Goal: Information Seeking & Learning: Learn about a topic

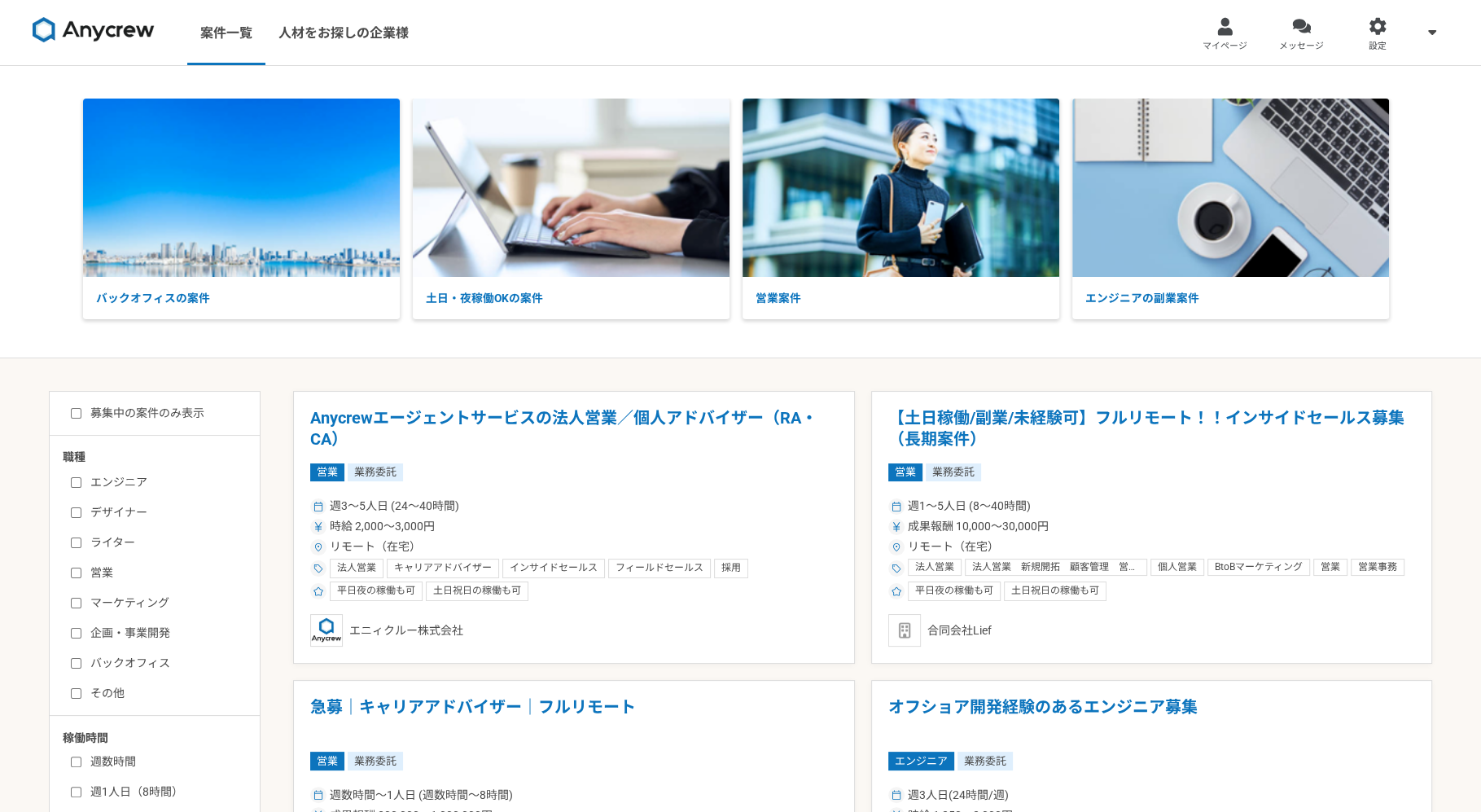
click at [73, 573] on input "営業" at bounding box center [75, 572] width 11 height 11
checkbox input "true"
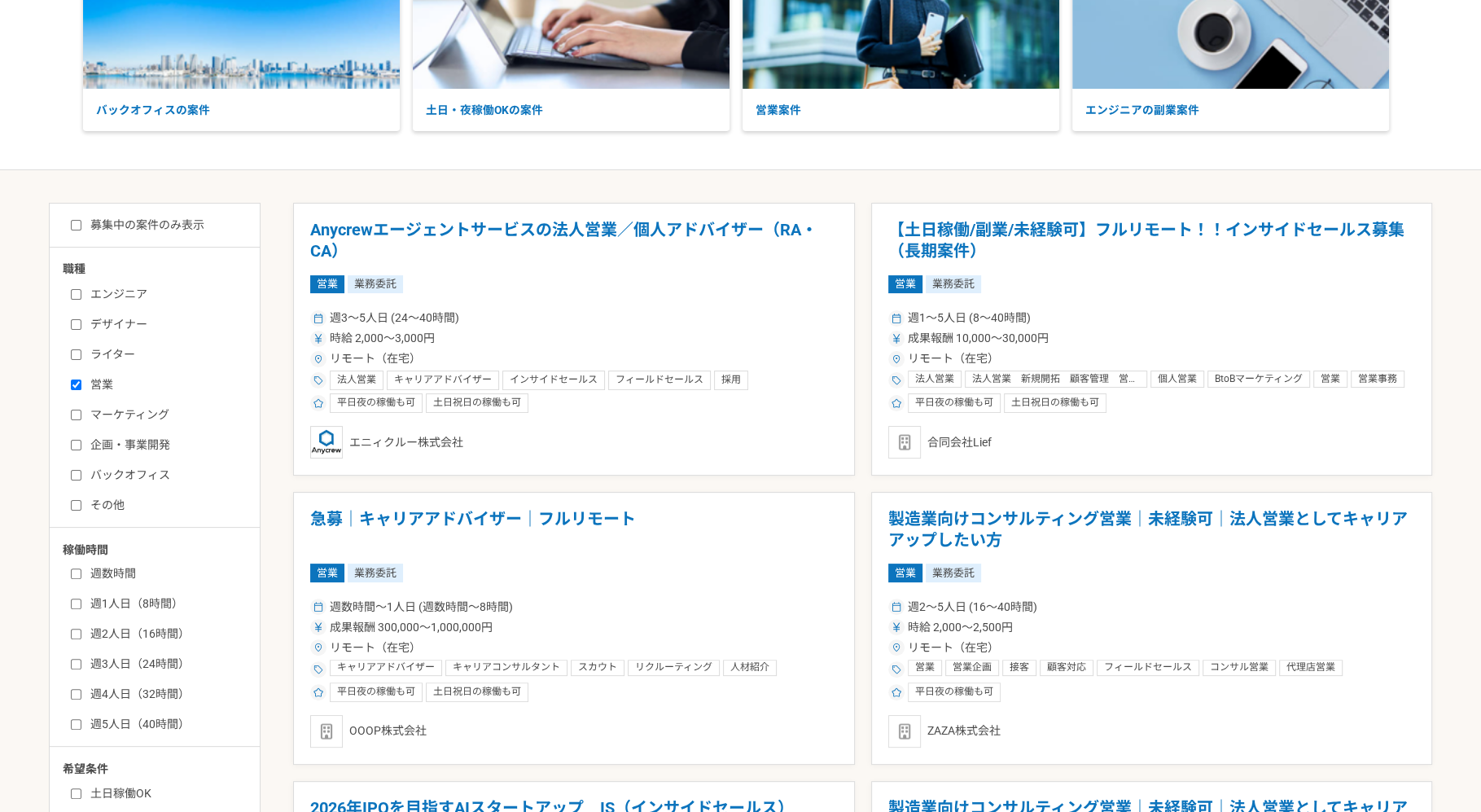
scroll to position [282, 0]
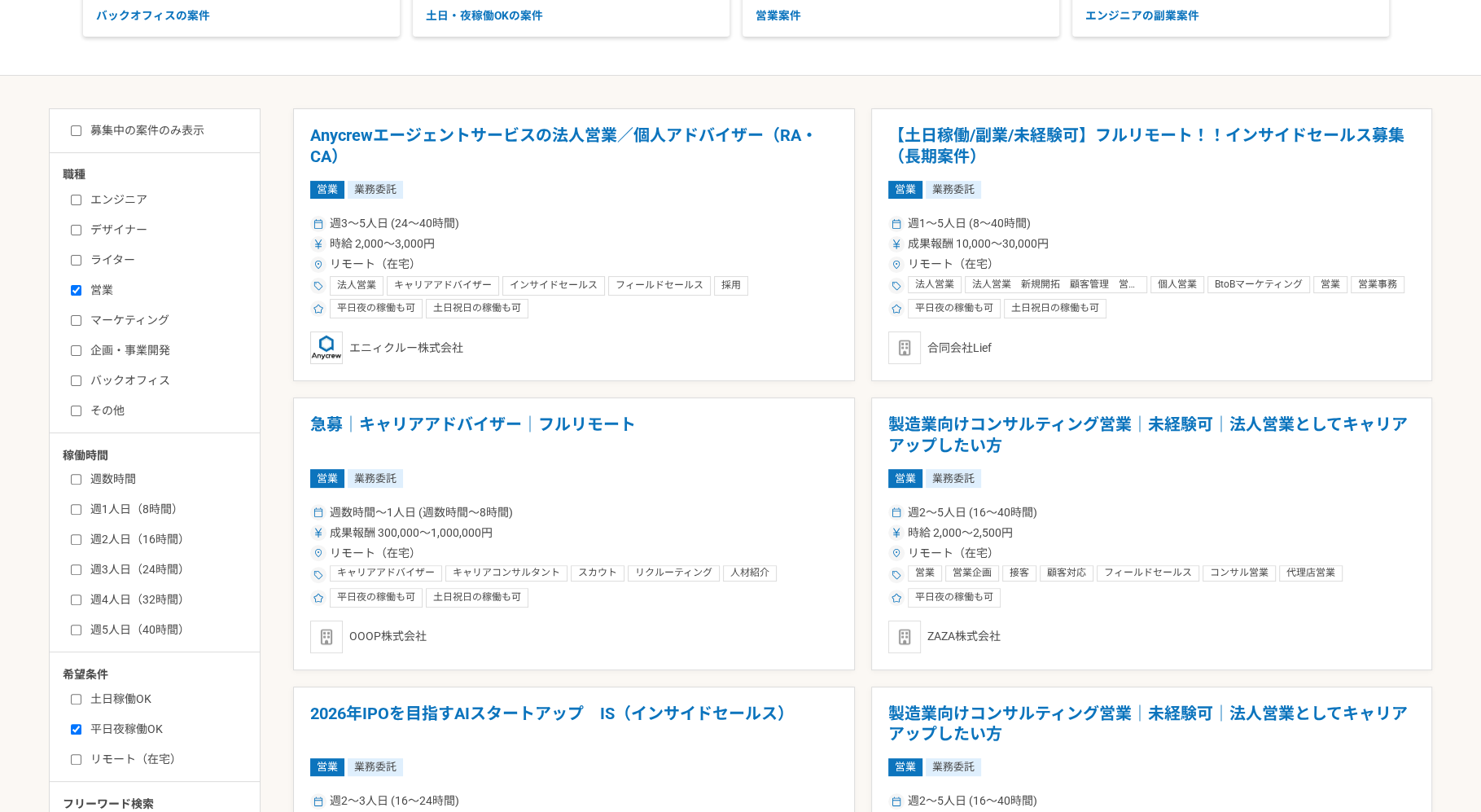
click at [85, 756] on label "リモート（在宅）" at bounding box center [164, 759] width 187 height 17
click at [81, 756] on input "リモート（在宅）" at bounding box center [75, 759] width 11 height 11
checkbox input "true"
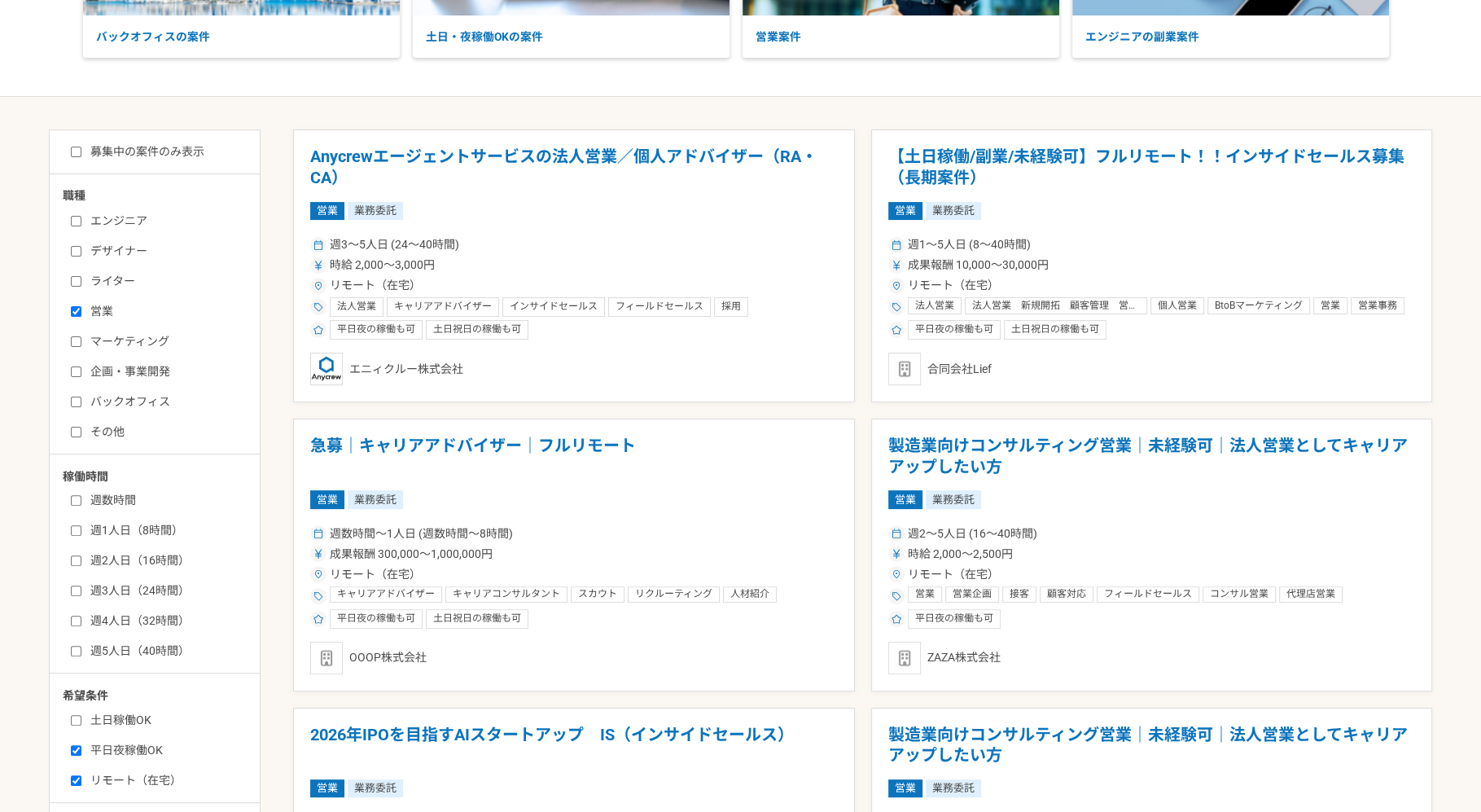
scroll to position [110, 0]
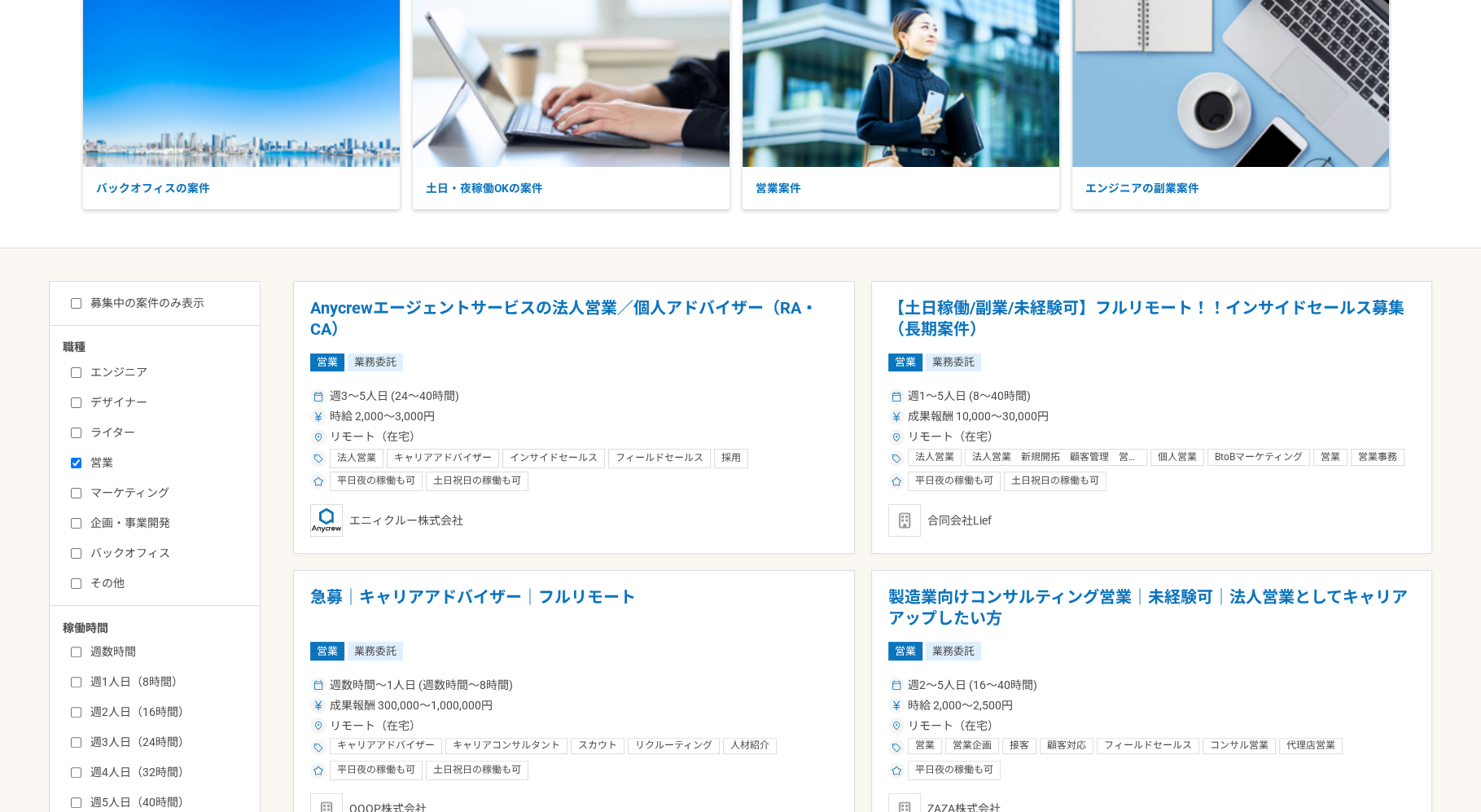
click at [76, 712] on input "週2人日（16時間）" at bounding box center [75, 712] width 11 height 11
checkbox input "true"
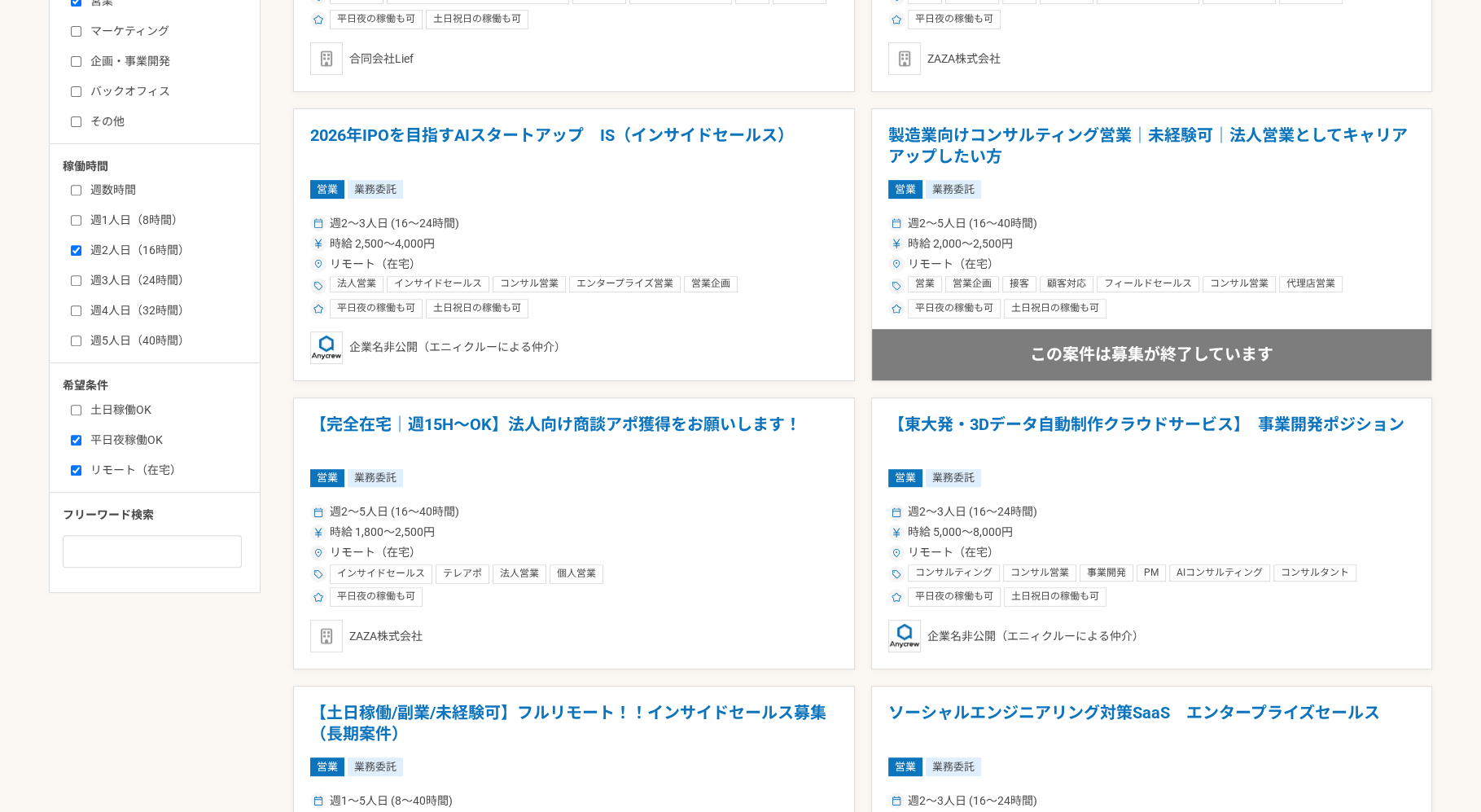
scroll to position [282, 0]
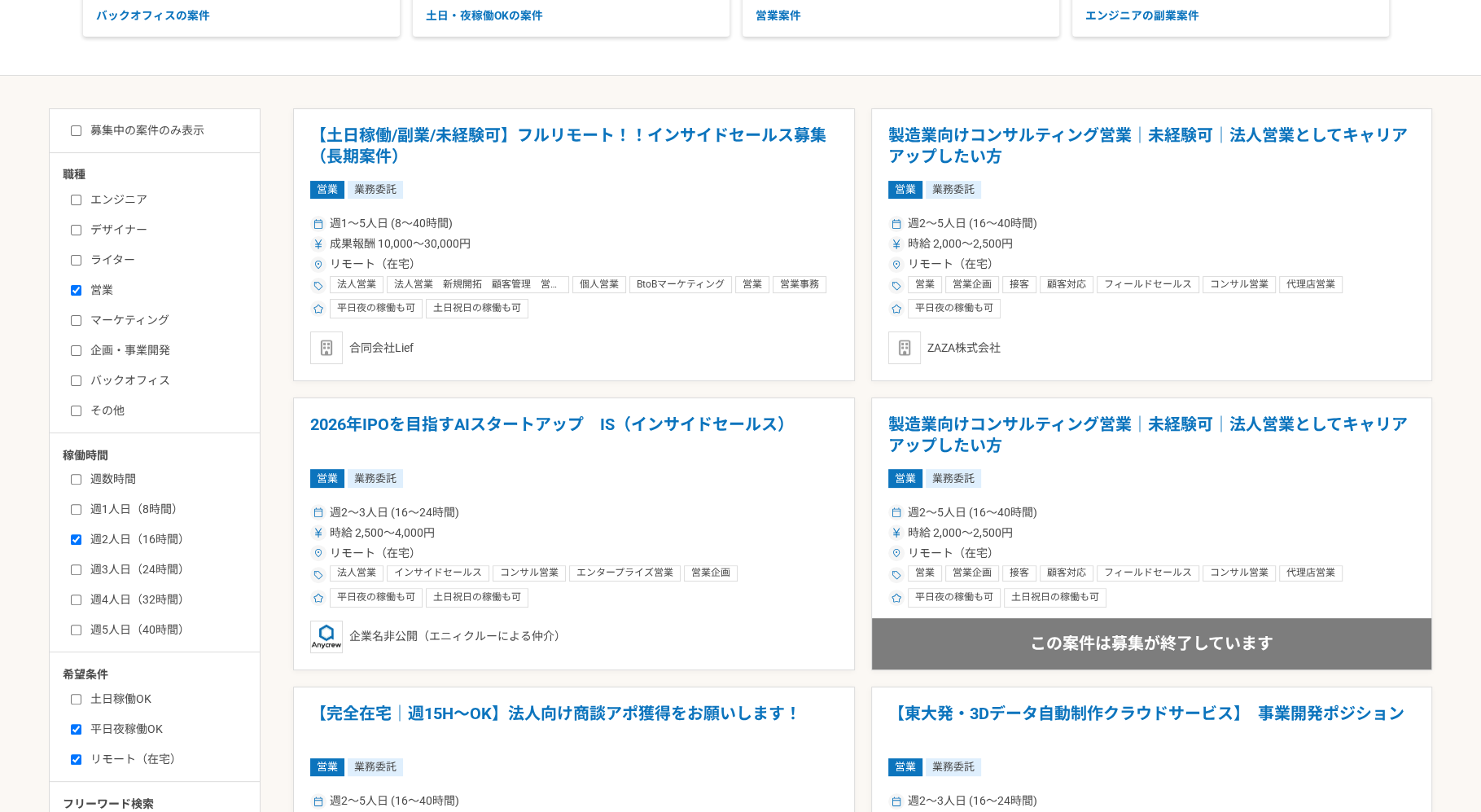
click at [71, 127] on input "募集中の案件のみ表示" at bounding box center [75, 130] width 11 height 11
checkbox input "true"
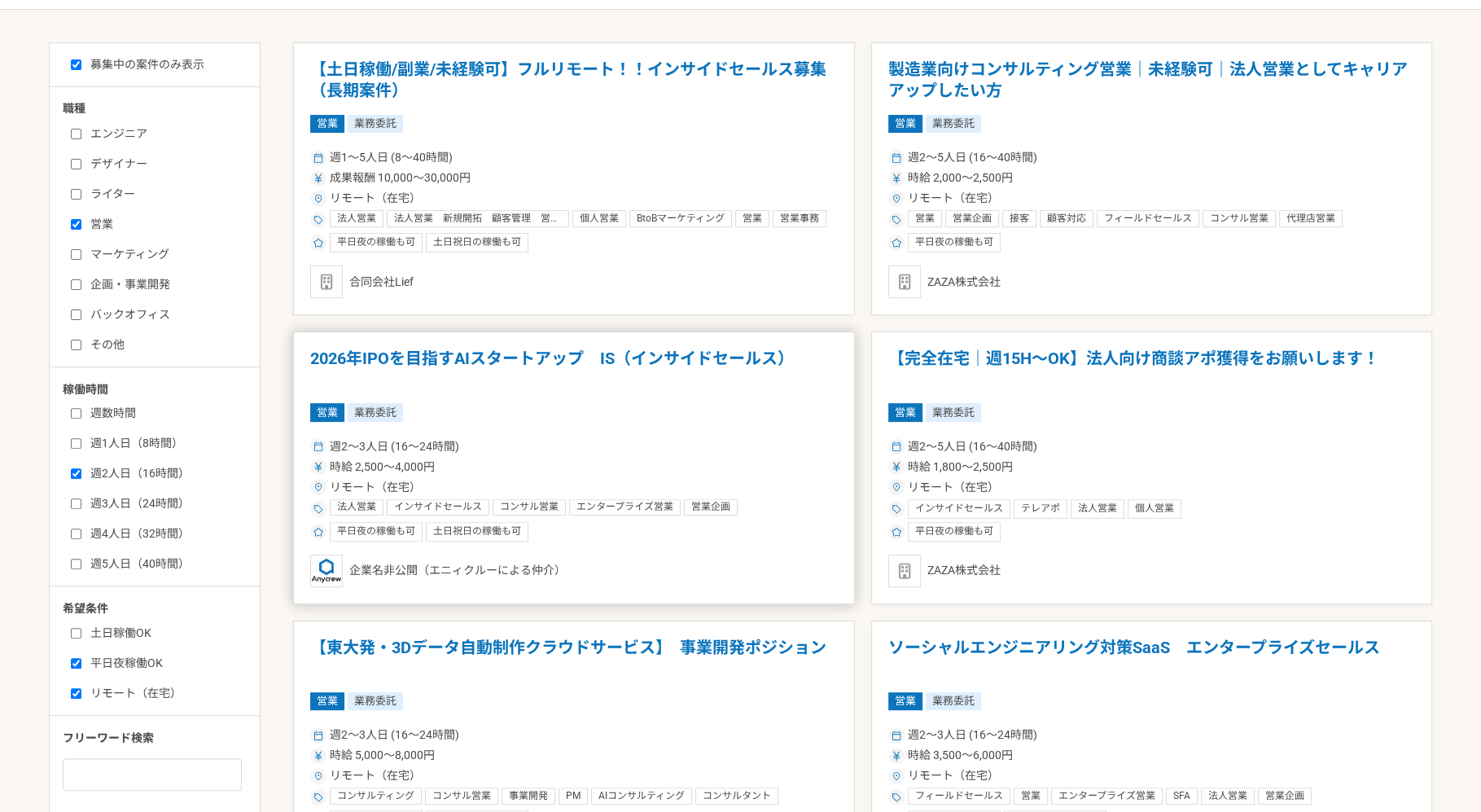
scroll to position [310, 0]
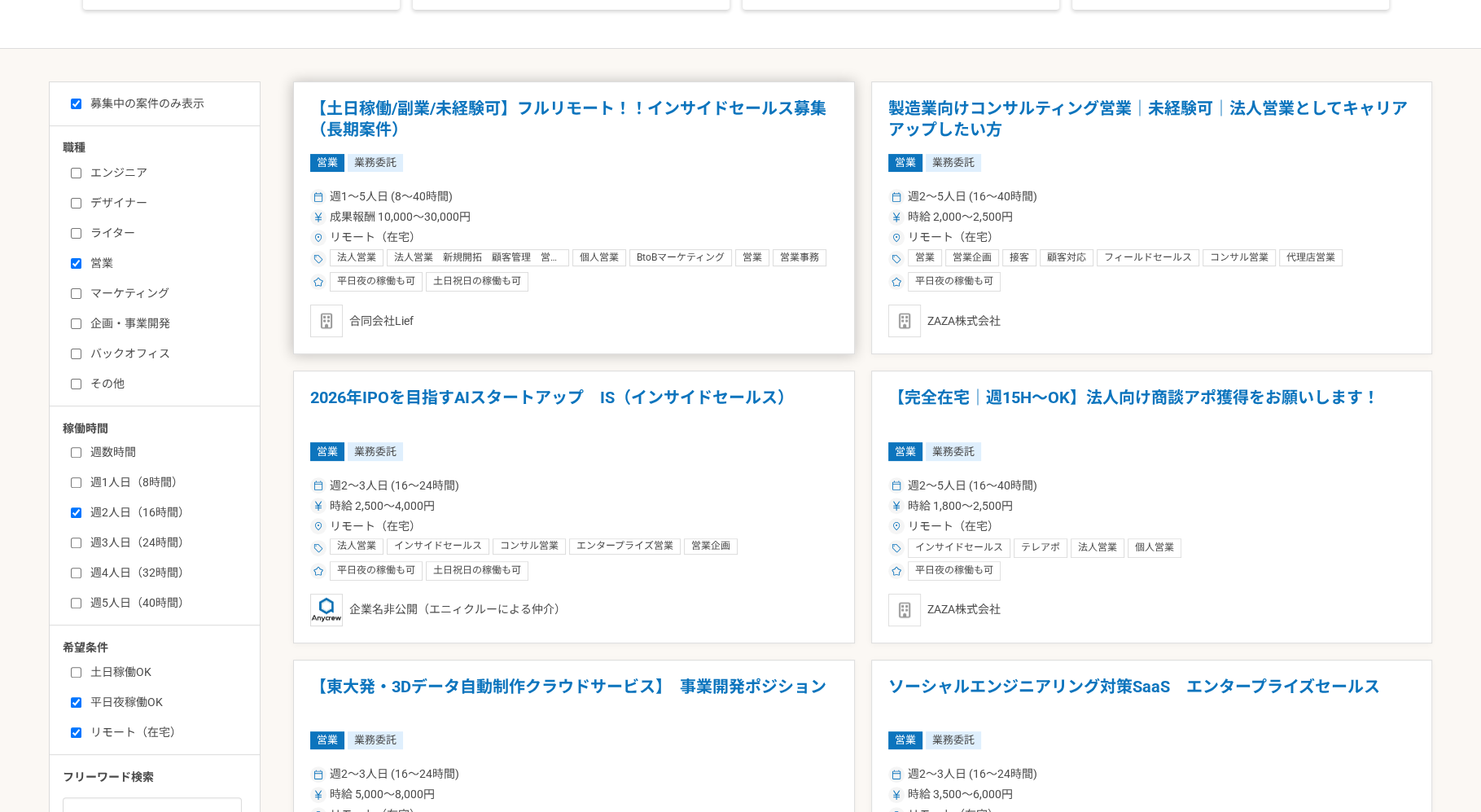
click at [455, 162] on div "営業 業務委託" at bounding box center [574, 163] width 528 height 18
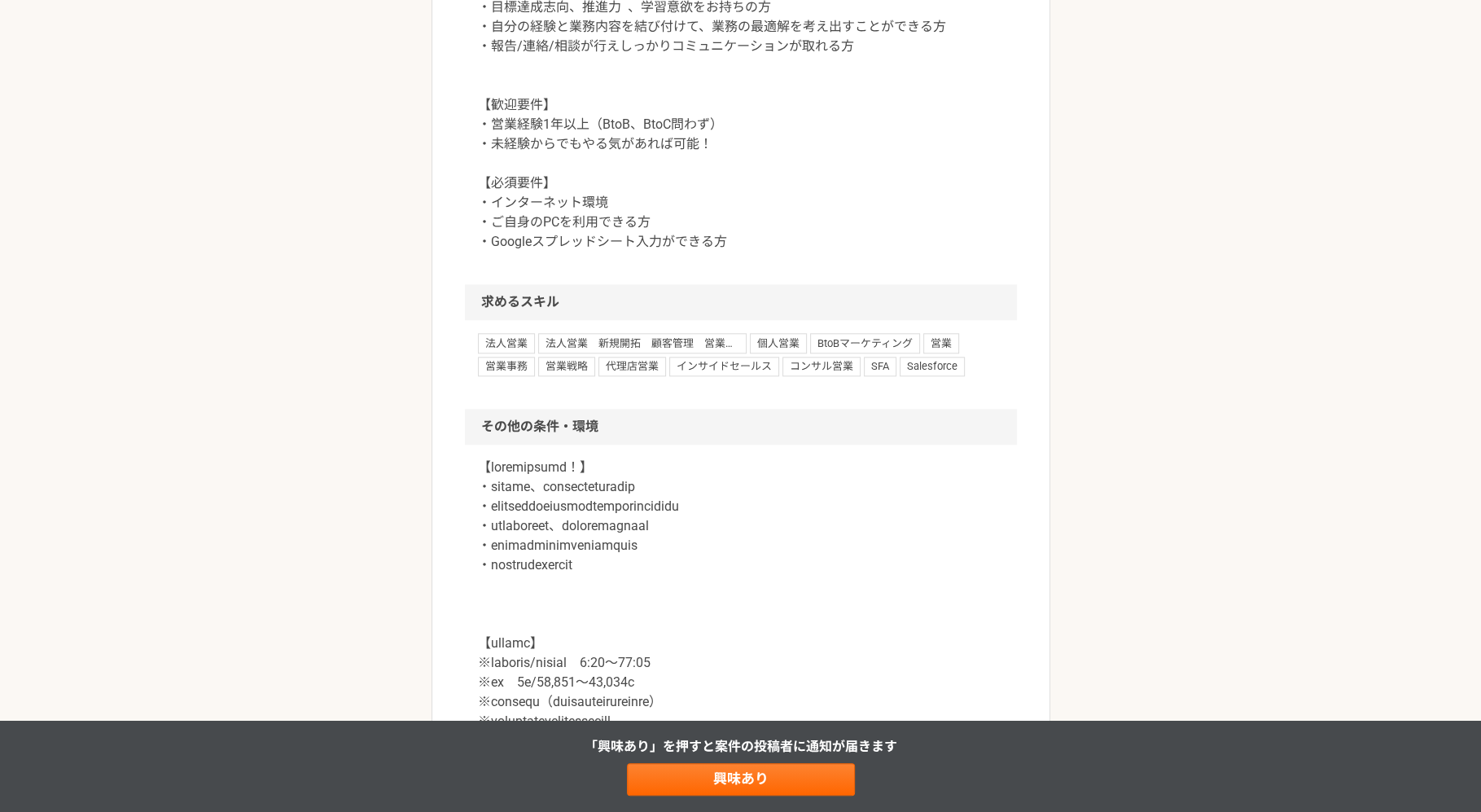
scroll to position [1582, 0]
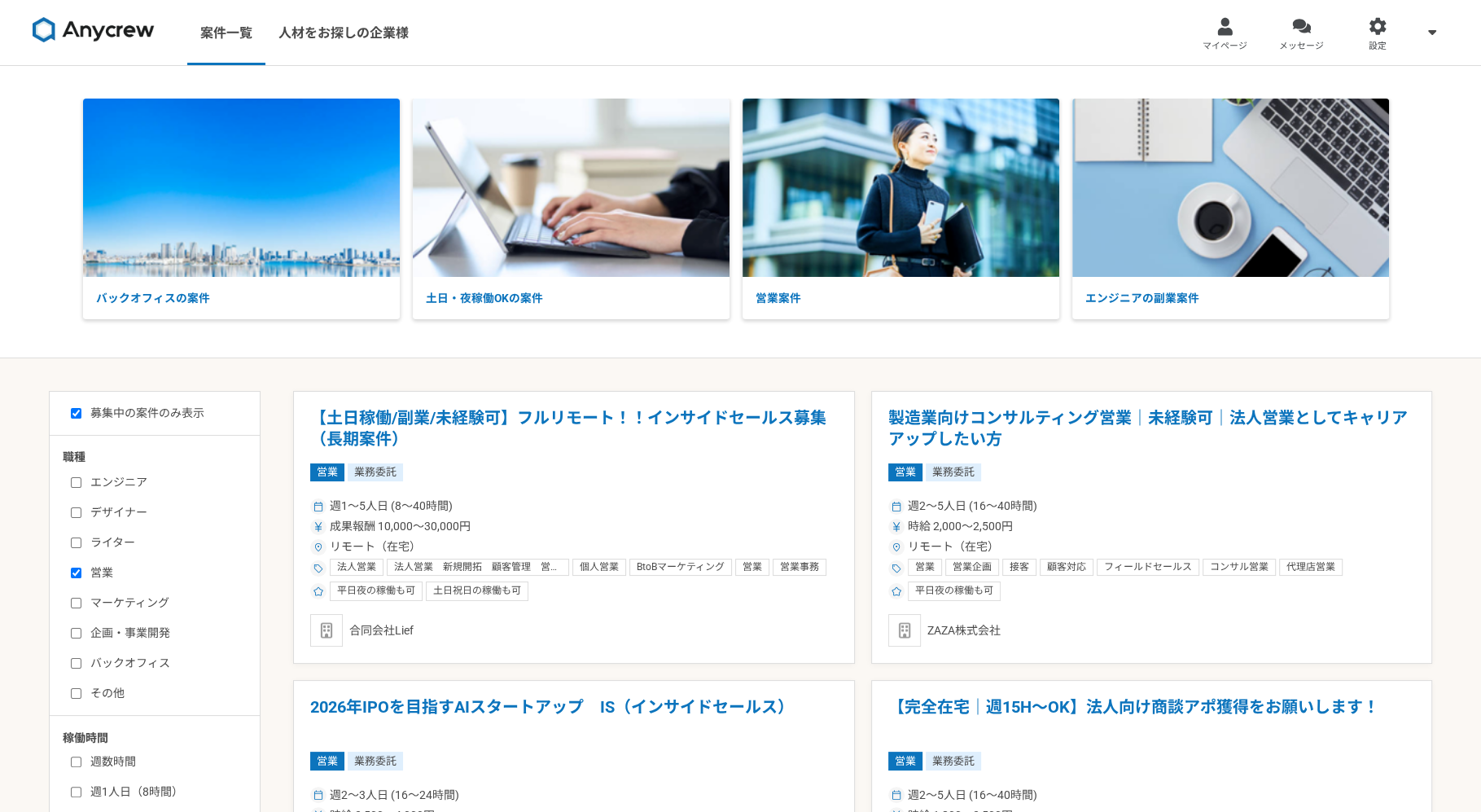
scroll to position [282, 0]
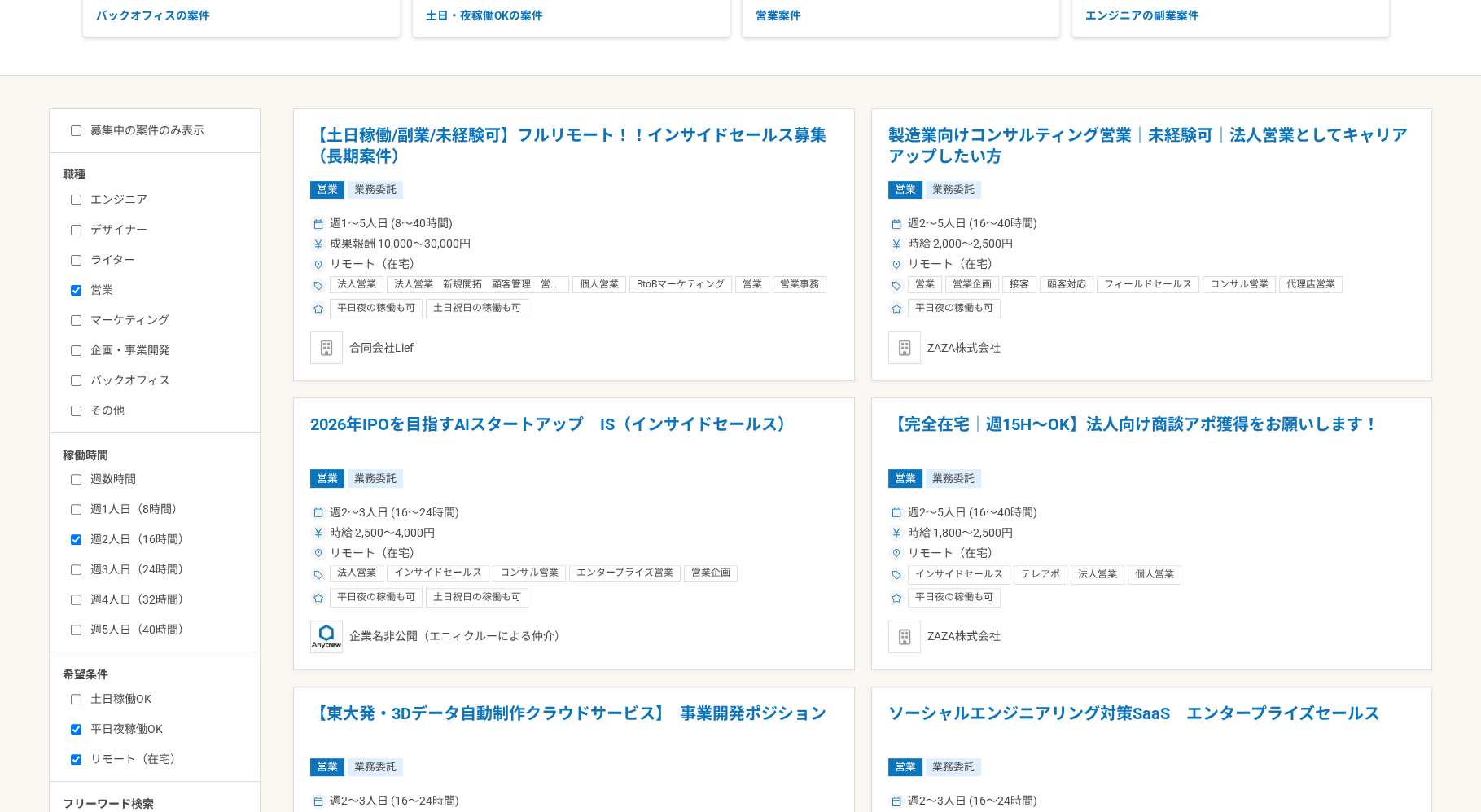
checkbox input "false"
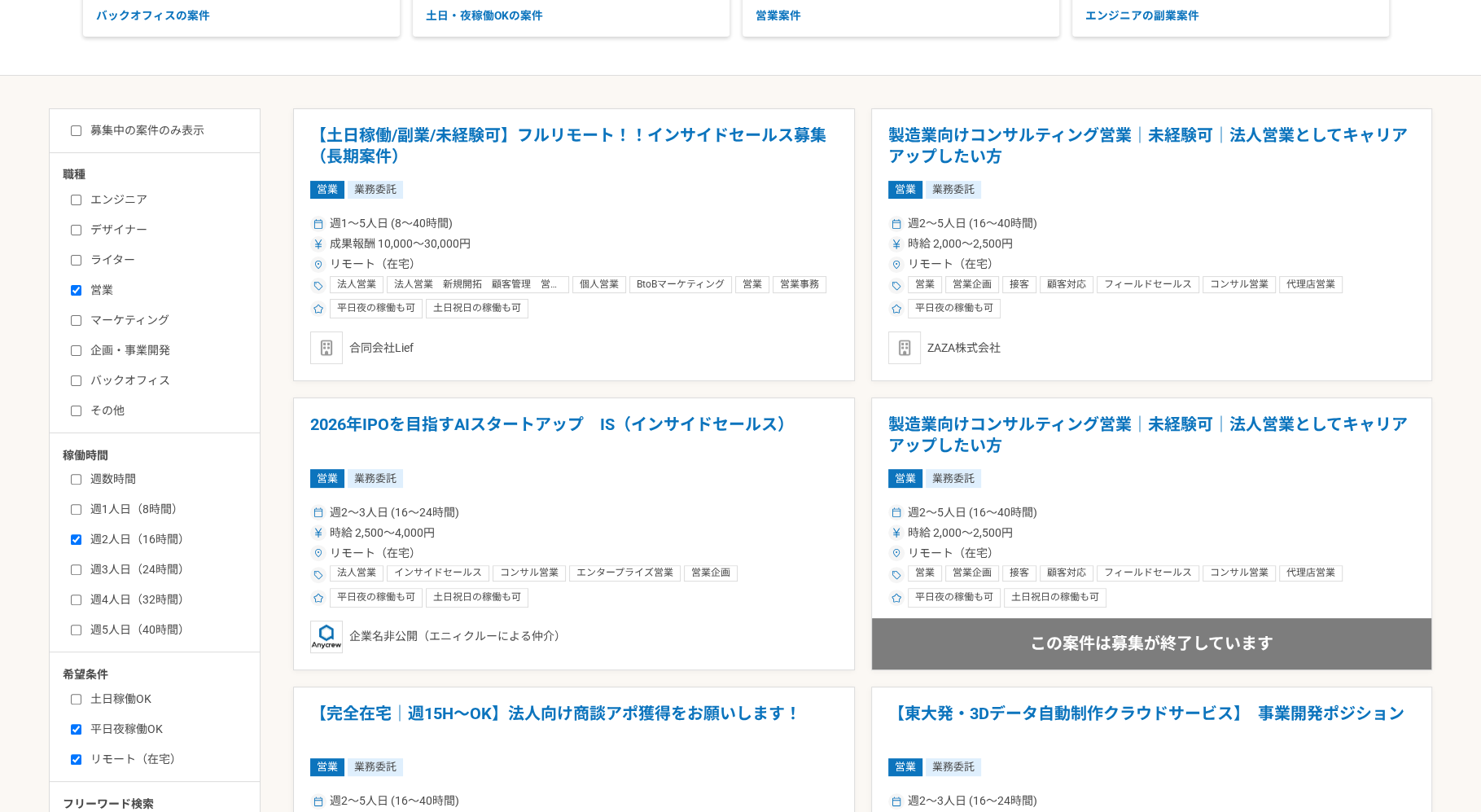
scroll to position [110, 0]
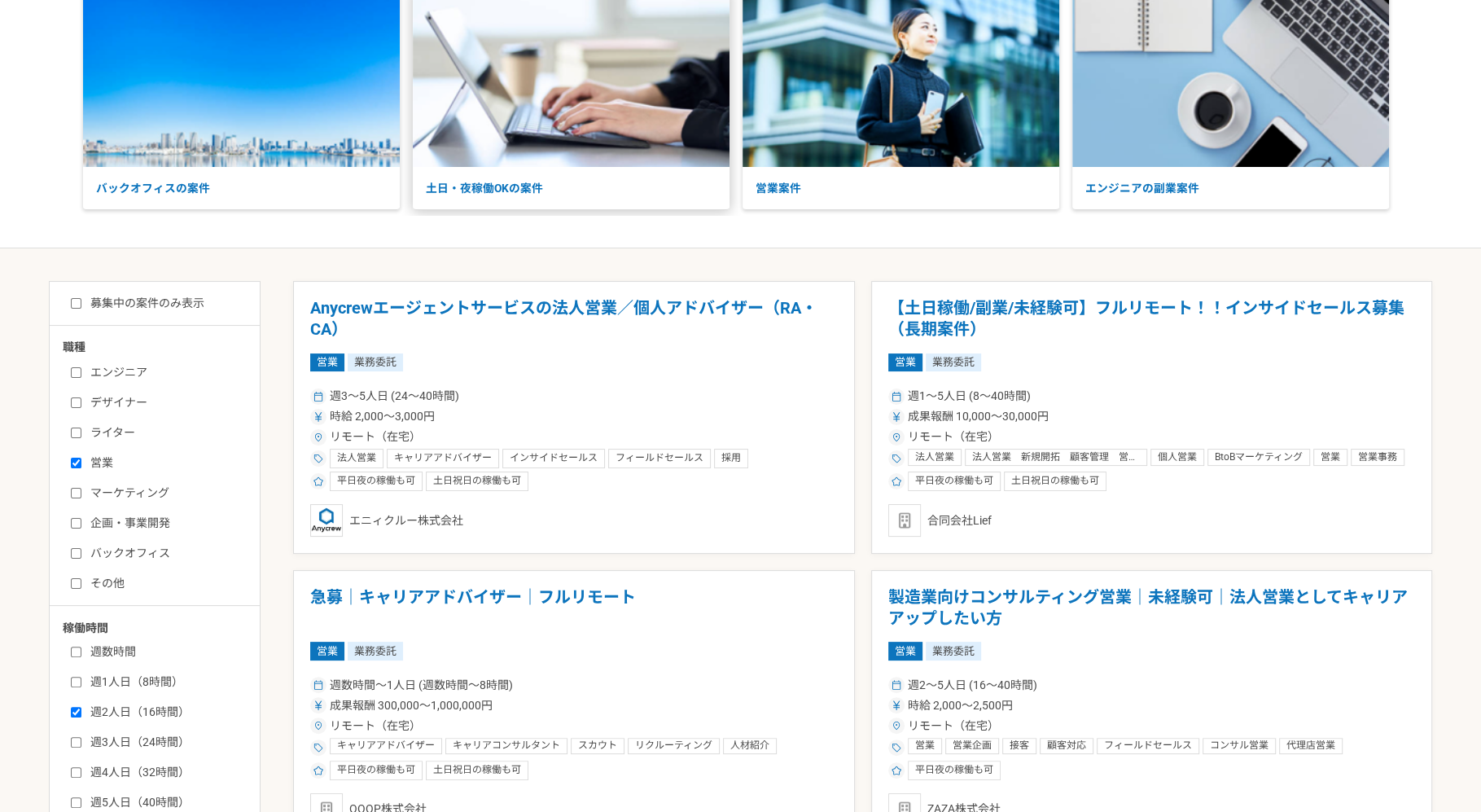
click at [500, 179] on p "土日・夜稼働OKの案件" at bounding box center [571, 188] width 316 height 43
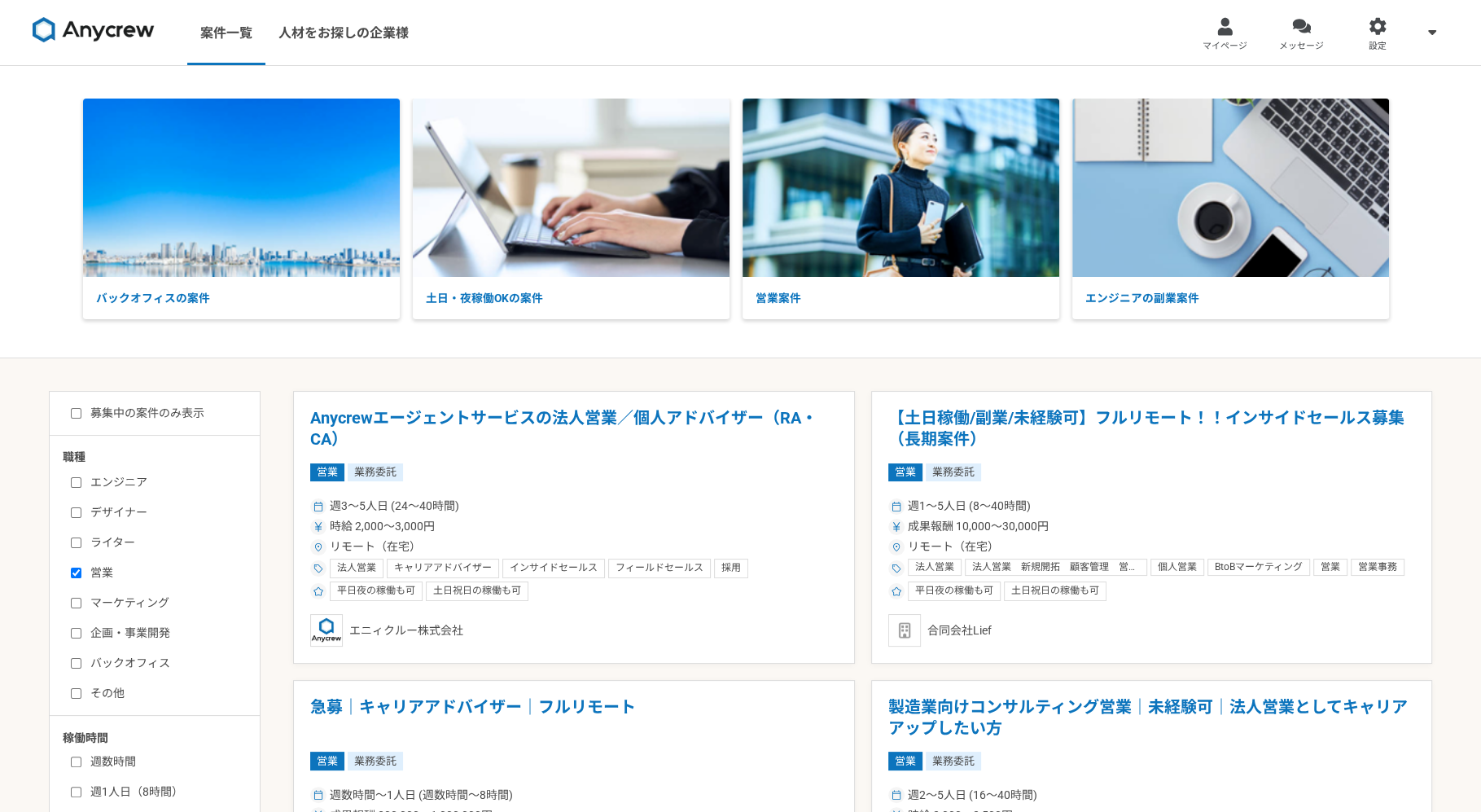
scroll to position [282, 0]
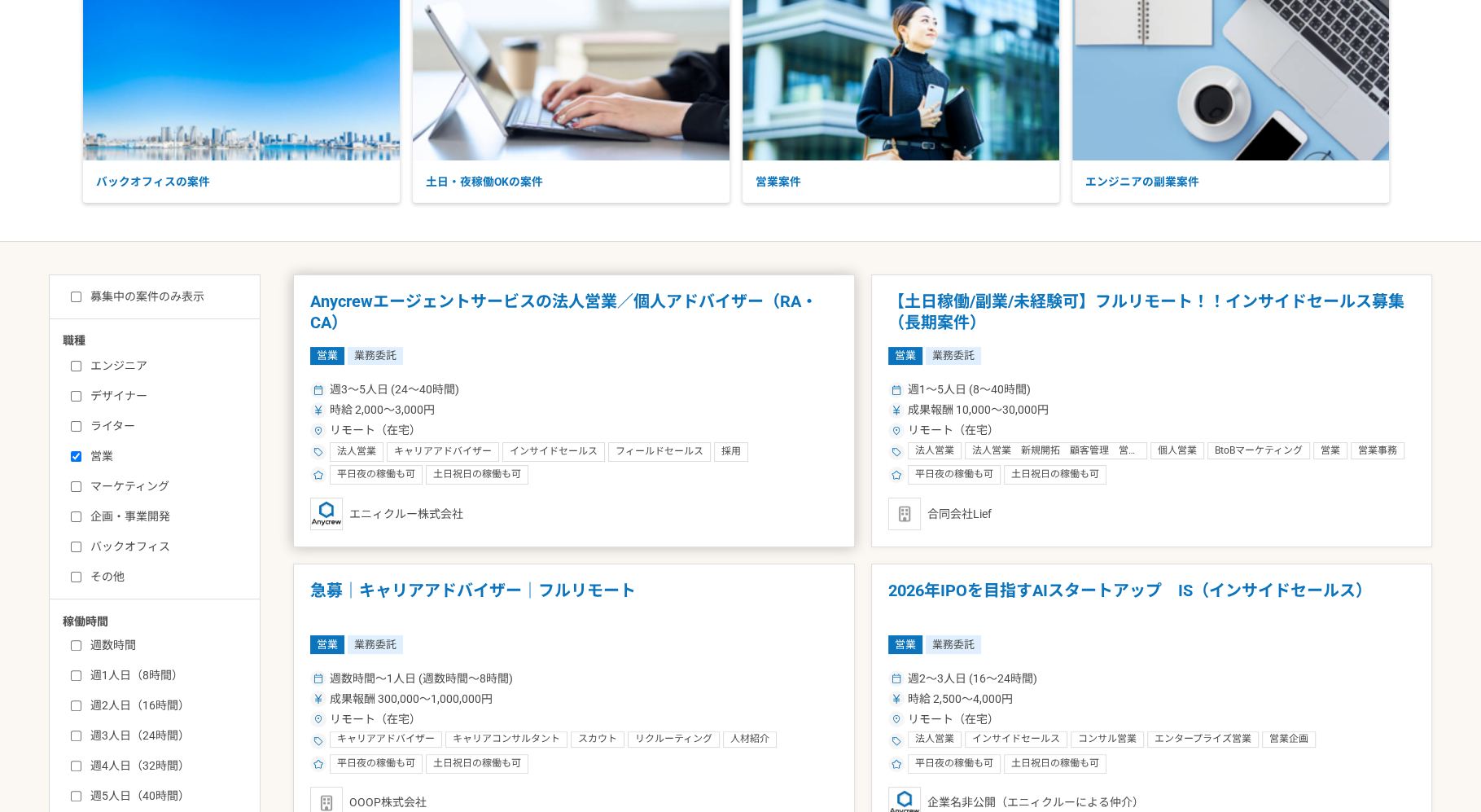
scroll to position [127, 0]
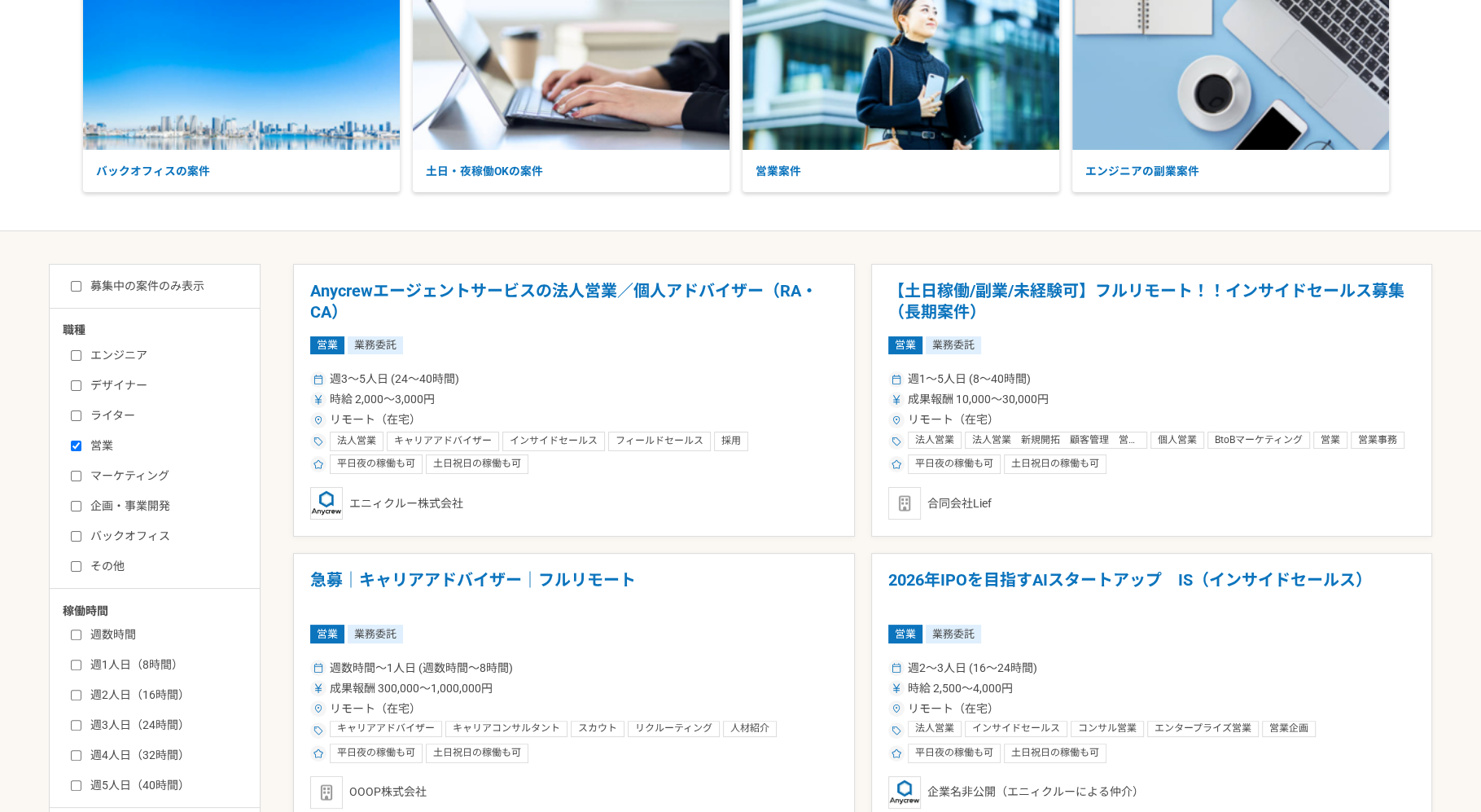
click at [72, 441] on input "営業" at bounding box center [75, 446] width 11 height 11
checkbox input "false"
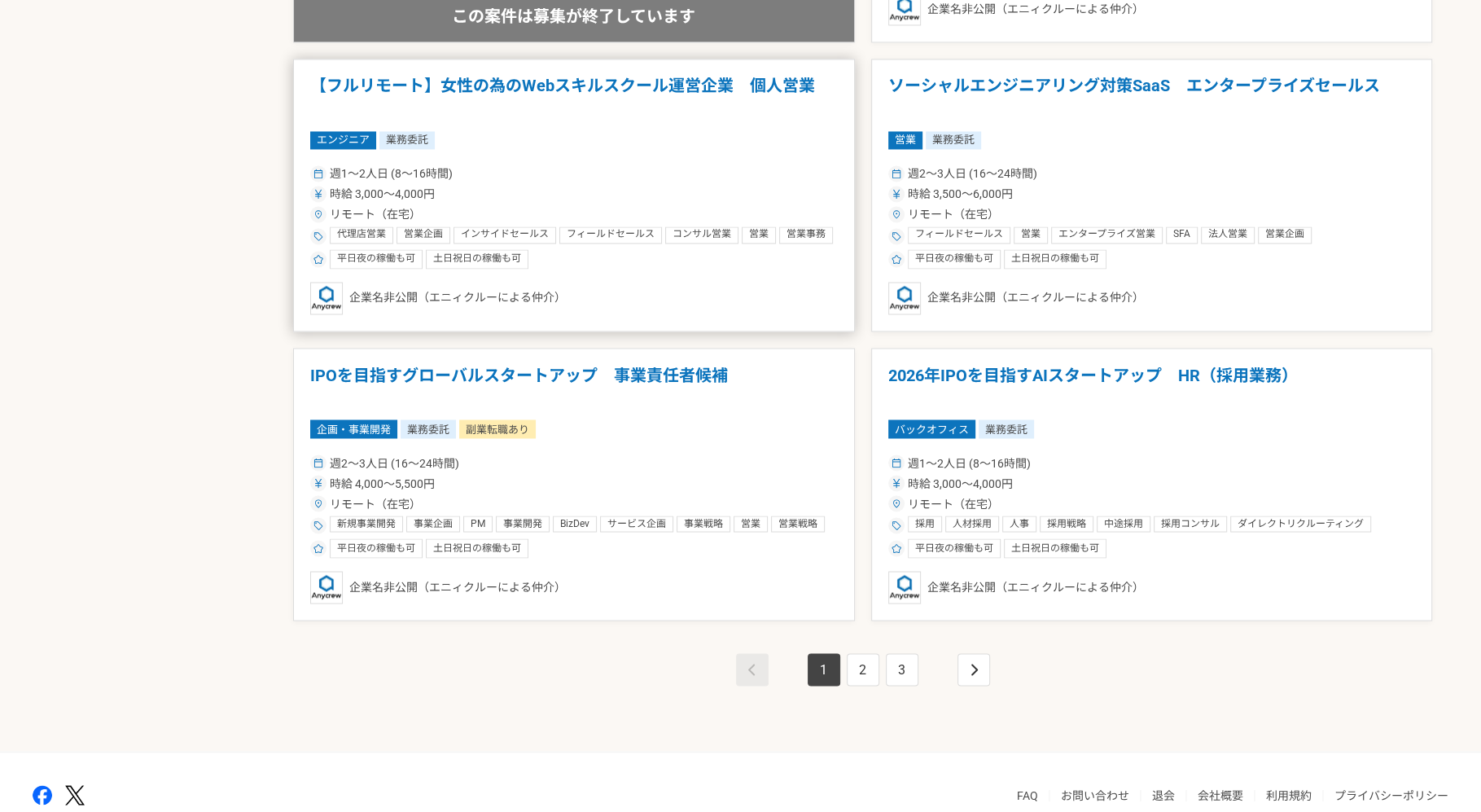
scroll to position [2713, 0]
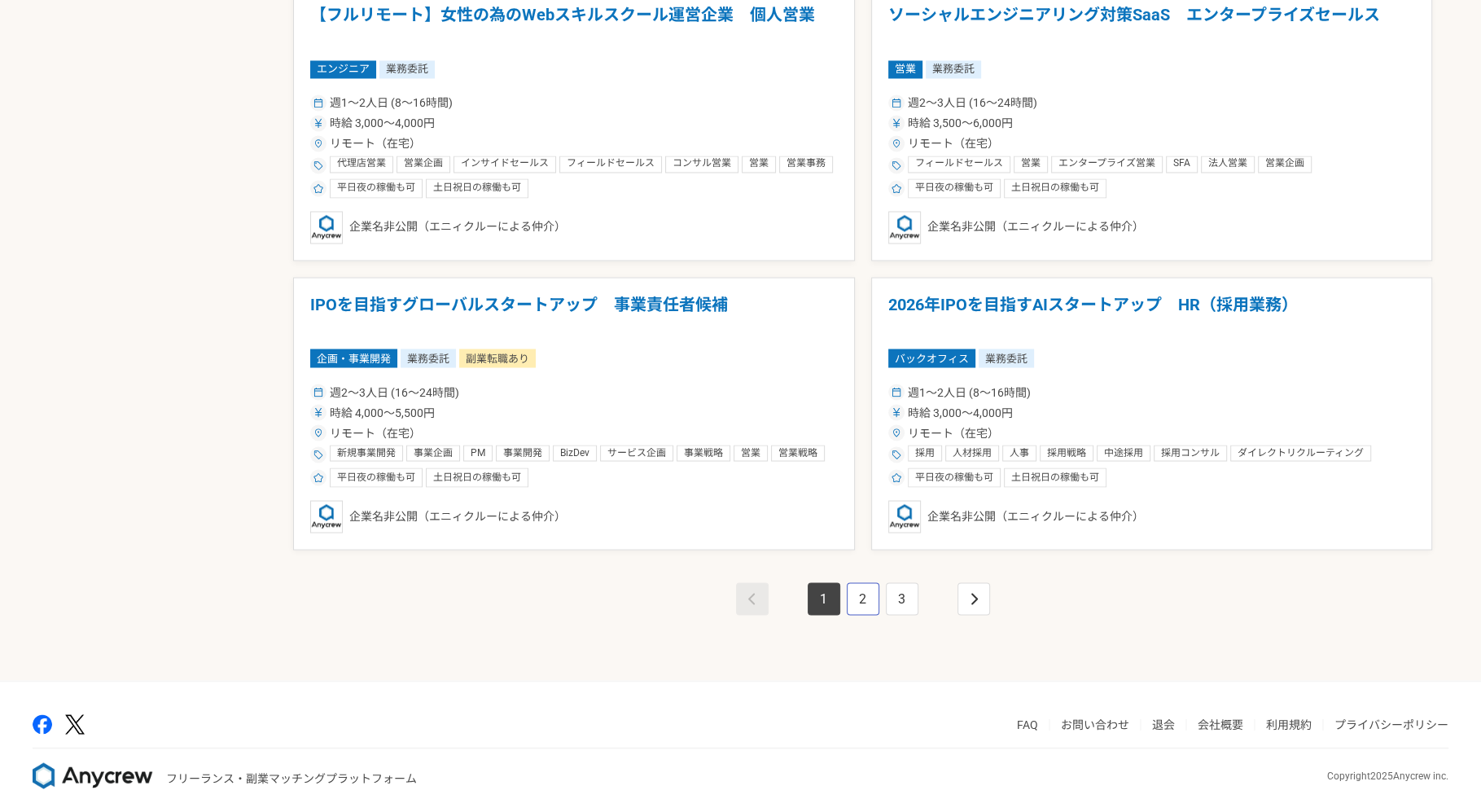
click at [859, 592] on link "2" at bounding box center [863, 597] width 32 height 32
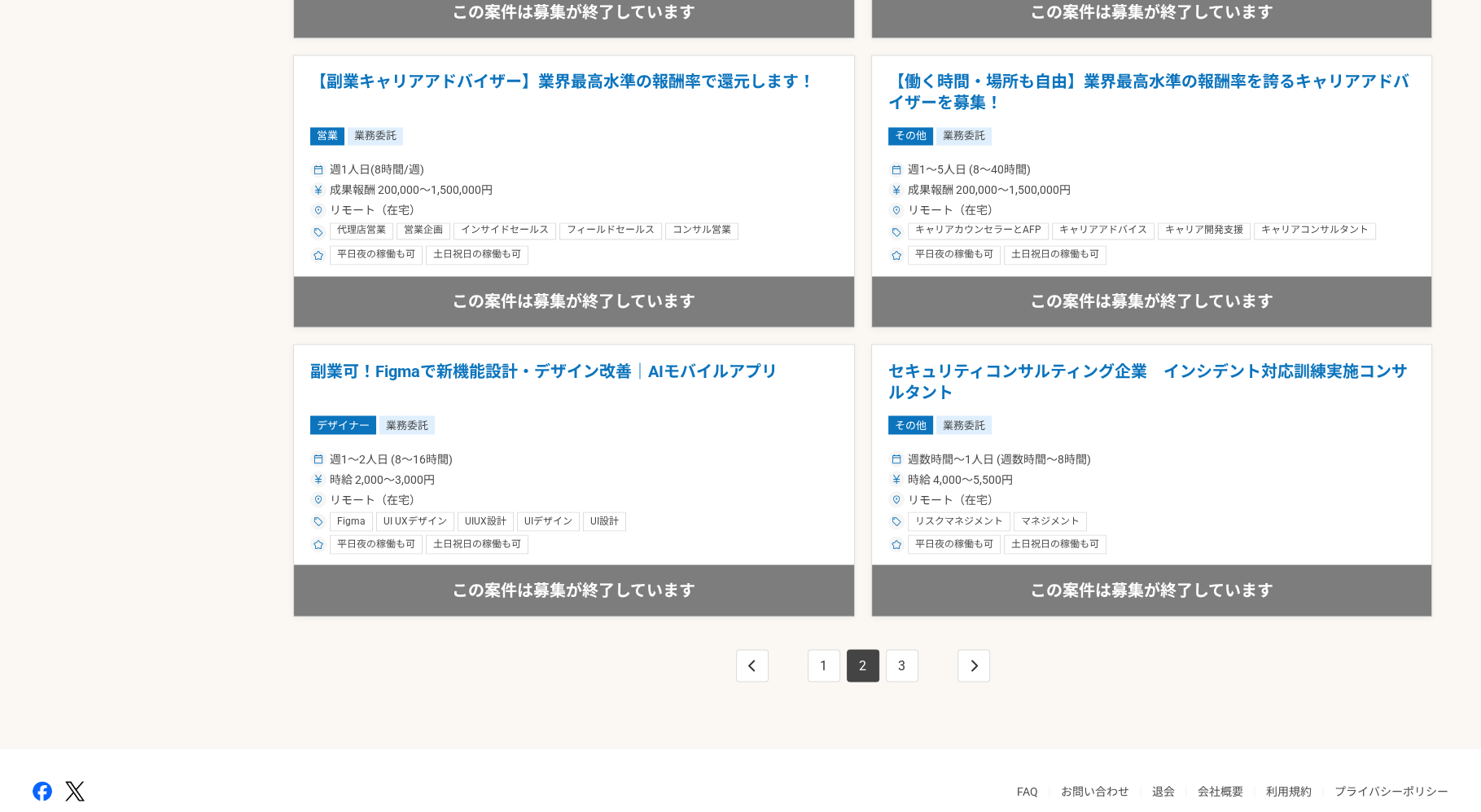
scroll to position [2713, 0]
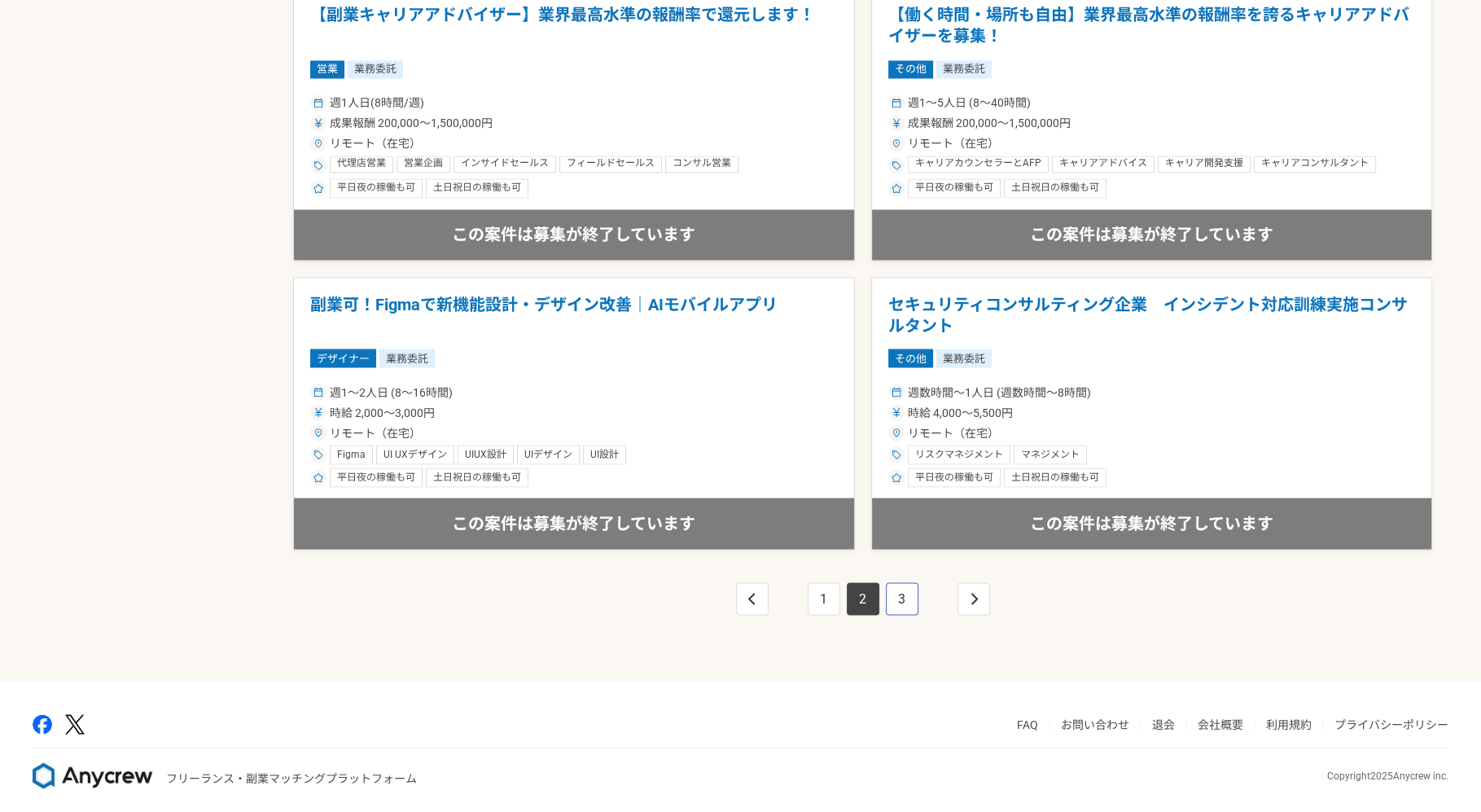
click at [900, 593] on link "3" at bounding box center [902, 597] width 32 height 32
